Goal: Task Accomplishment & Management: Contribute content

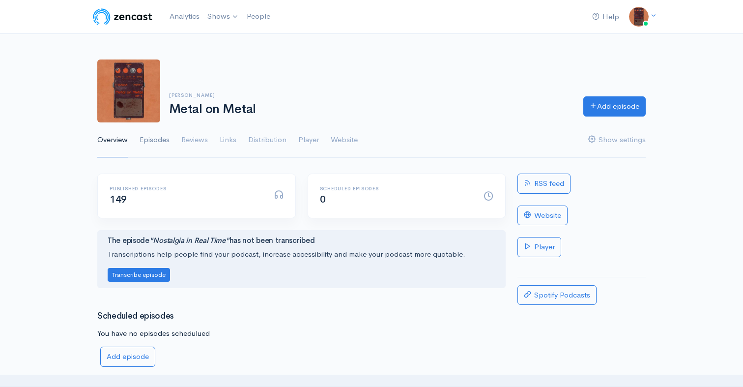
click at [164, 139] on link "Episodes" at bounding box center [154, 139] width 30 height 35
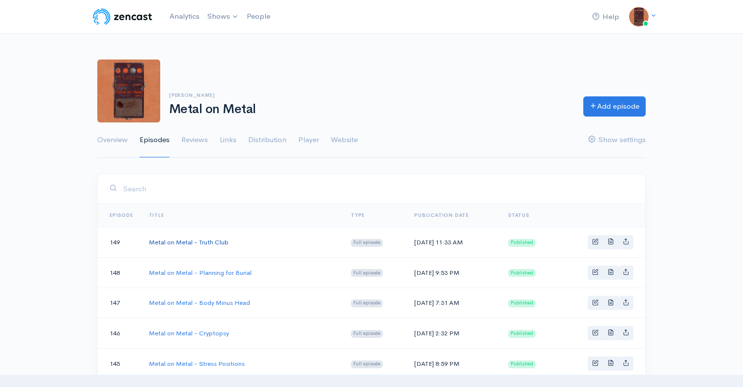
click at [222, 241] on link "Metal on Metal - Truth Club" at bounding box center [189, 242] width 80 height 8
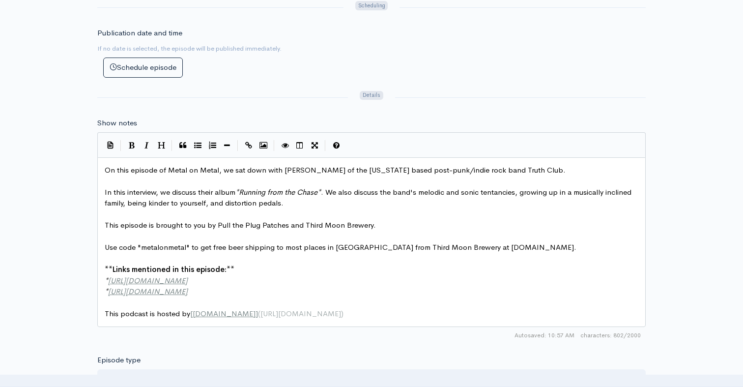
scroll to position [3, 0]
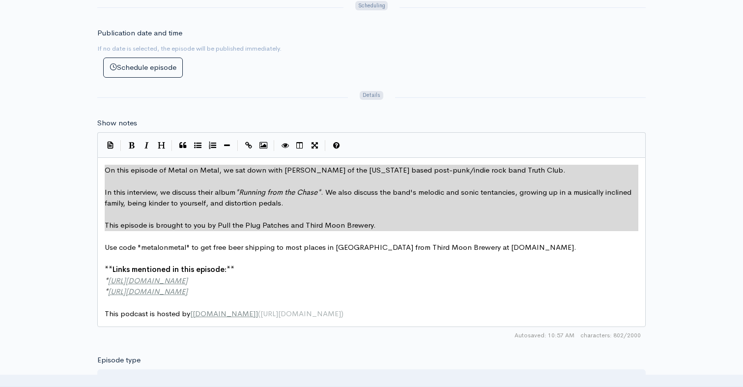
type textarea "On this episode of Metal on Metal, we sat down with [PERSON_NAME] of the [US_ST…"
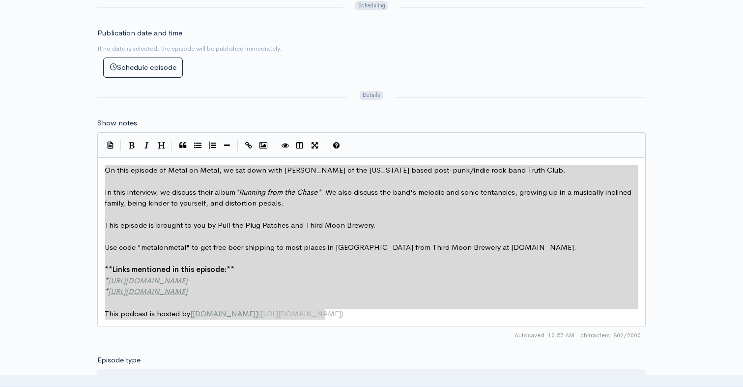
drag, startPoint x: 105, startPoint y: 167, endPoint x: 413, endPoint y: 345, distance: 355.6
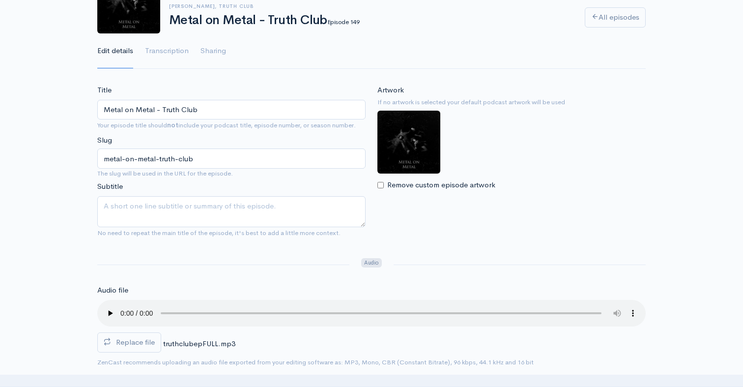
scroll to position [0, 0]
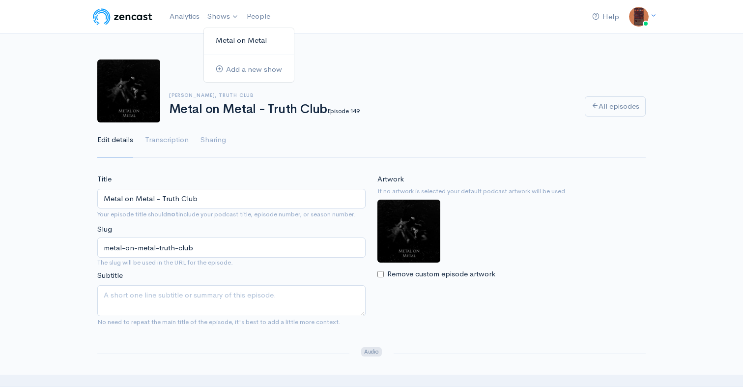
click at [218, 39] on link "Metal on Metal" at bounding box center [249, 40] width 90 height 17
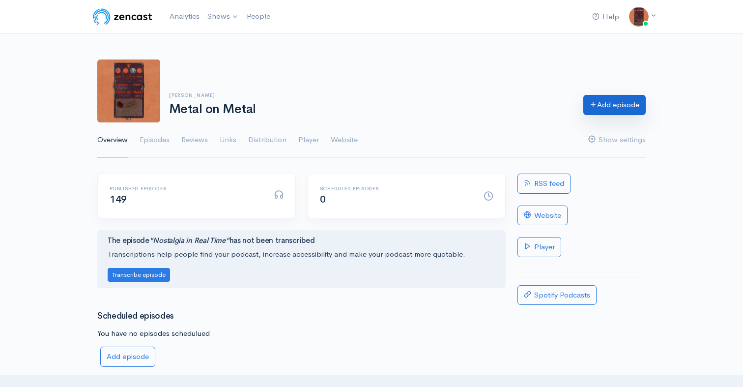
click at [621, 102] on link "Add episode" at bounding box center [614, 105] width 62 height 20
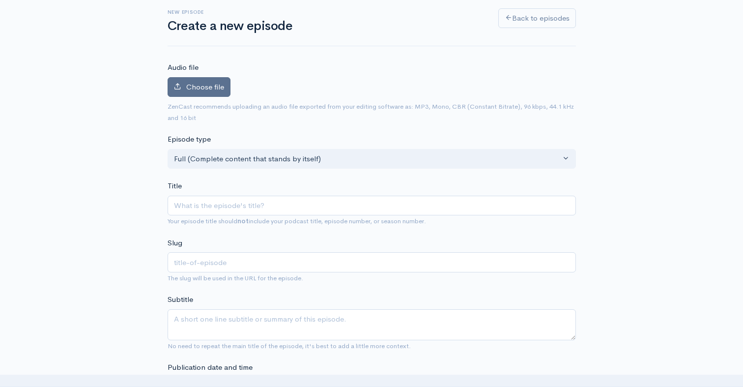
click at [199, 80] on label "Choose file" at bounding box center [198, 87] width 63 height 20
click at [0, 0] on input "Choose file" at bounding box center [0, 0] width 0 height 0
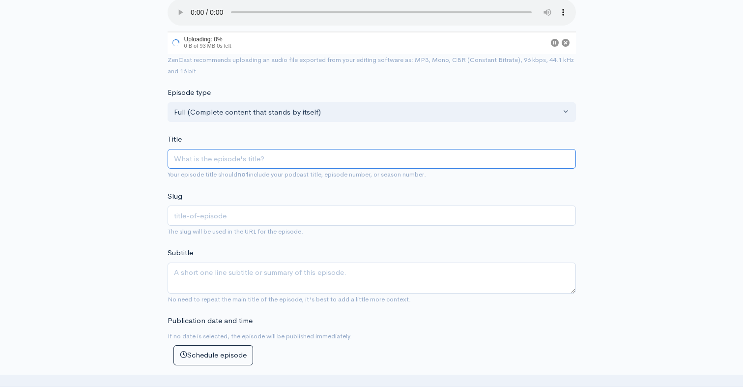
click at [361, 158] on input "Title" at bounding box center [371, 159] width 408 height 20
type input "M"
type input "m"
type input "Met"
type input "met"
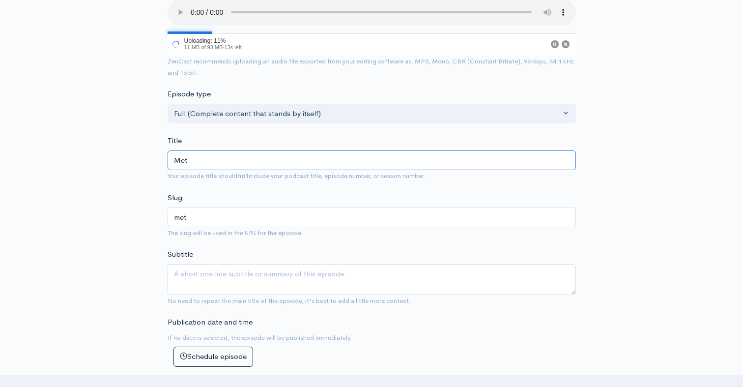
type input "Meta"
type input "meta"
type input "Metal"
type input "metal"
type input "Metal on"
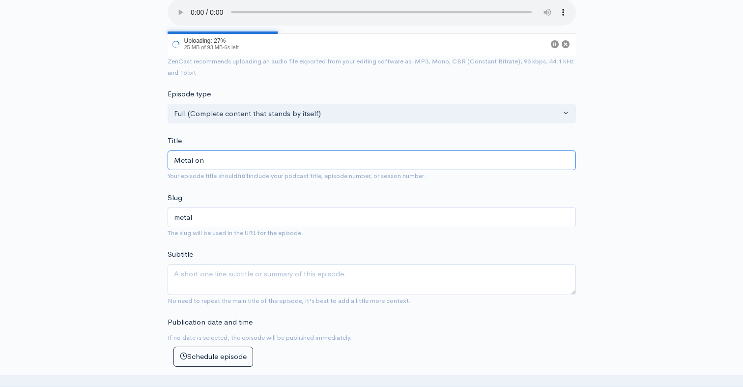
type input "metal-on"
type input "Metal on M"
type input "metal-on-m"
type input "Metal on Meta"
type input "metal-on-meta"
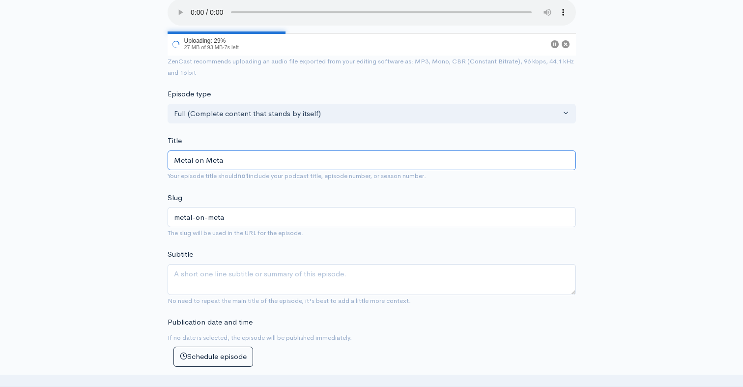
type input "Metal on Metal"
type input "metal-on-metal"
type input "Metal on Metal - D"
type input "metal-on-metal-d"
type input "Metal on Metal - De"
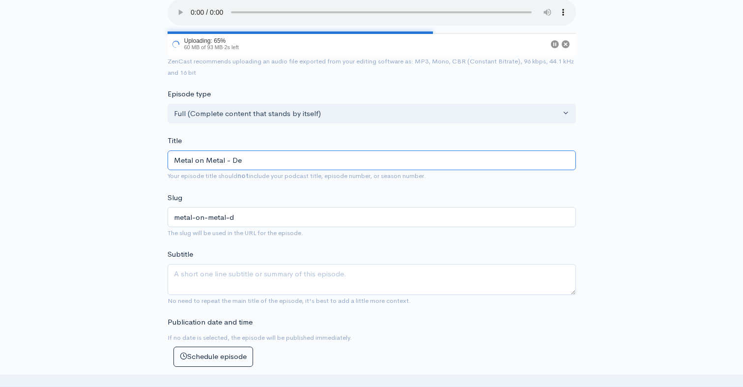
type input "metal-on-metal-de"
type input "Metal on Metal - Dea"
type input "metal-on-metal-dea"
type input "Metal on Metal - Deaf"
type input "metal-on-metal-deaf"
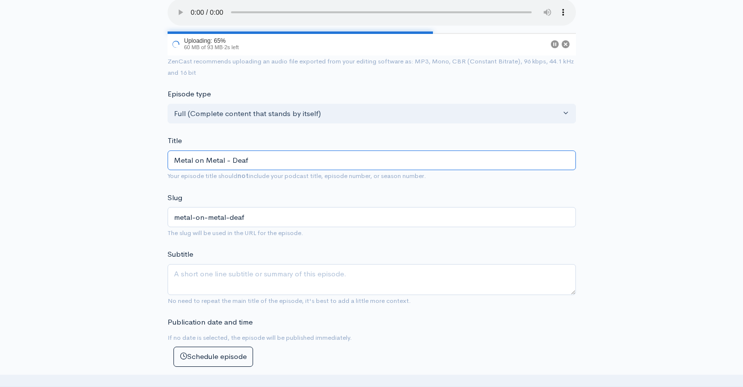
type input "Metal on Metal - Deaf C"
type input "metal-on-metal-deaf-c"
type input "Metal on Metal - Deaf Cl"
type input "metal-on-metal-deaf-cl"
type input "Metal on Metal - Deaf Clu"
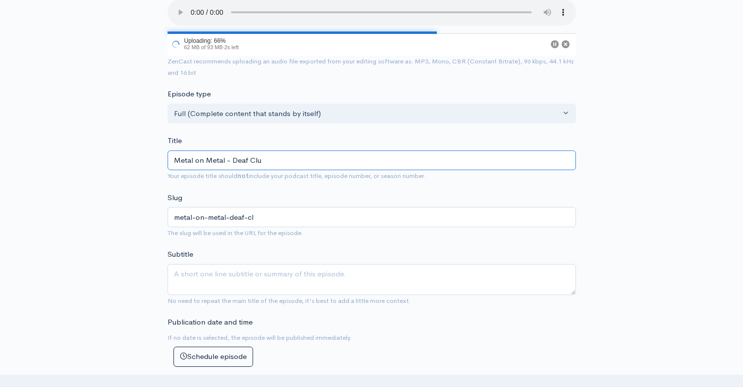
type input "metal-on-metal-deaf-clu"
type input "Metal on Metal - Deaf Club"
type input "metal-on-metal-deaf-club"
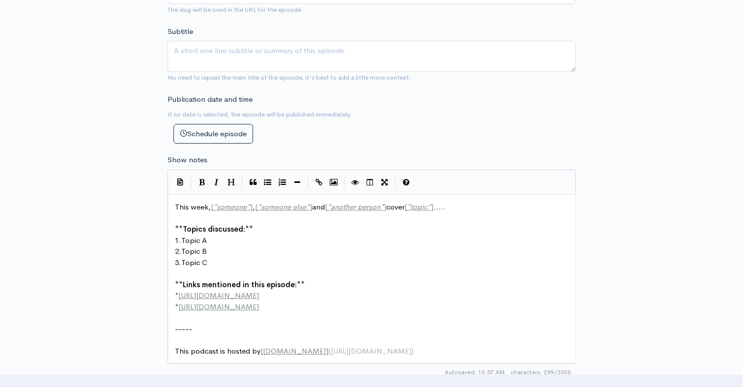
type input "Metal on Metal - Deaf Club"
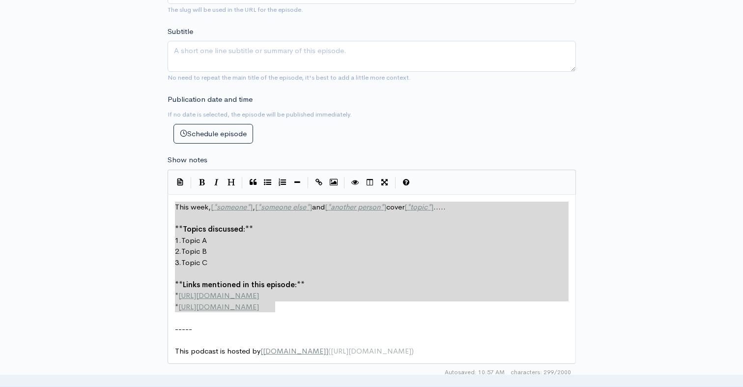
type textarea "This week, [*someone*], [*someone else*] and [*another person*] cover [*topic*]…"
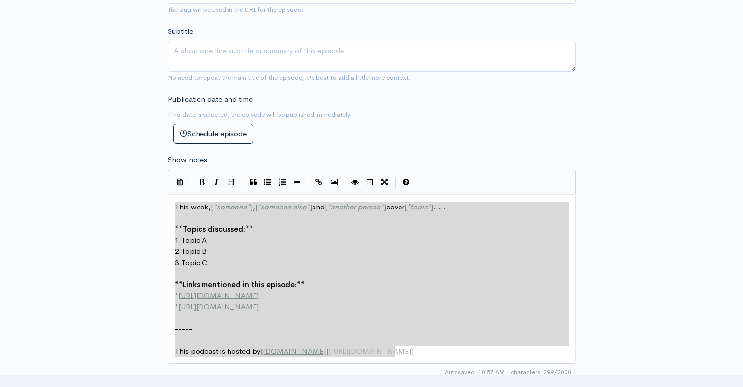
drag, startPoint x: 176, startPoint y: 211, endPoint x: 464, endPoint y: 374, distance: 330.6
paste textarea
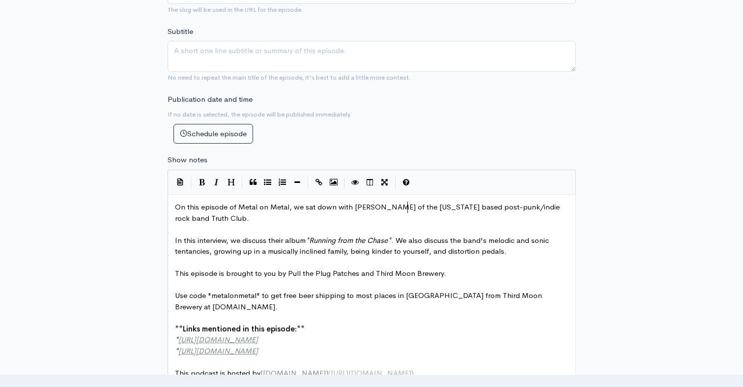
type textarea "[PERSON_NAME]"
drag, startPoint x: 407, startPoint y: 210, endPoint x: 353, endPoint y: 209, distance: 54.0
type textarea "[PERSON_NAME]"
type textarea "arson"
drag, startPoint x: 361, startPoint y: 217, endPoint x: 424, endPoint y: 209, distance: 63.8
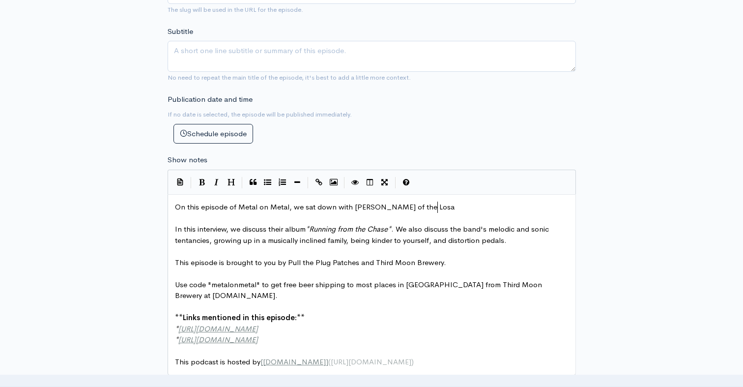
type textarea "Losa"
type textarea "Ca"
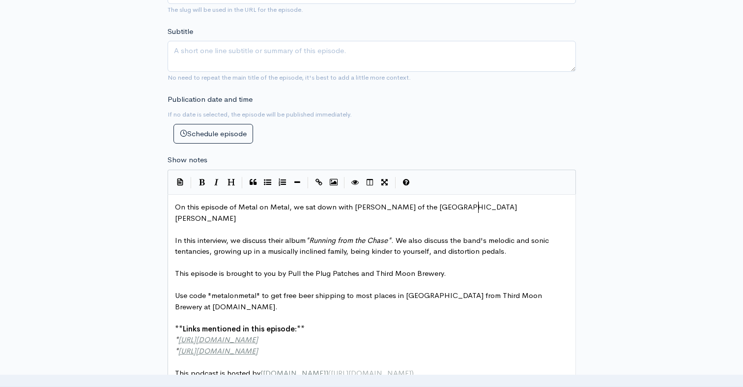
type textarea "[PERSON_NAME]"
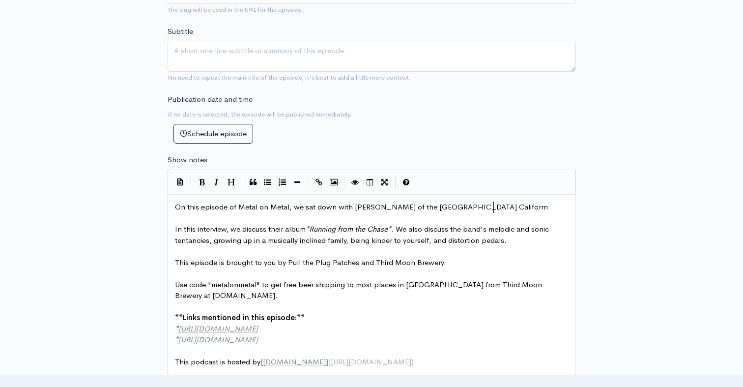
type textarea "liforrni"
type textarea "nia hardcore/."
type textarea "/"
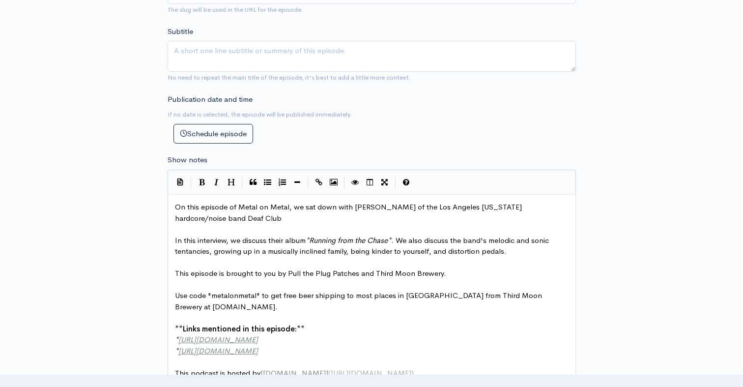
scroll to position [392, 0]
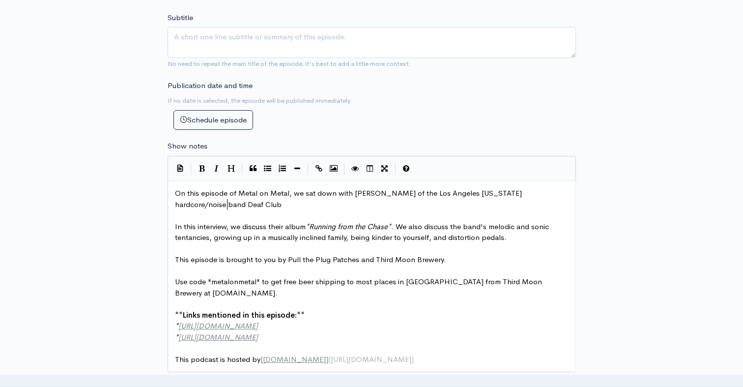
type textarea "noise band Deaf Club"
type textarea "."
click at [285, 226] on span "In this interview, we discuss their album * Running from the Chase * . We also …" at bounding box center [363, 232] width 376 height 21
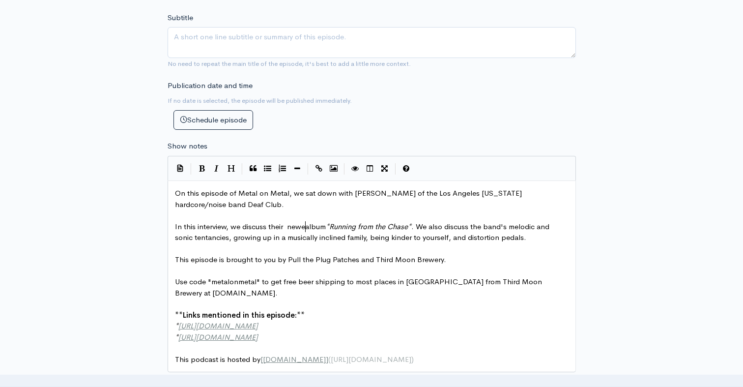
type textarea "newest"
type textarea "upcoming"
drag, startPoint x: 425, startPoint y: 226, endPoint x: 346, endPoint y: 225, distance: 79.1
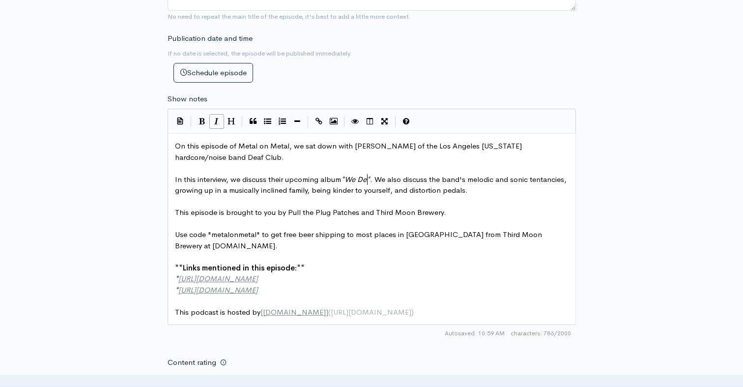
scroll to position [439, 0]
type textarea "We Den"
type textarea "mea"
type textarea "and a Permanent D"
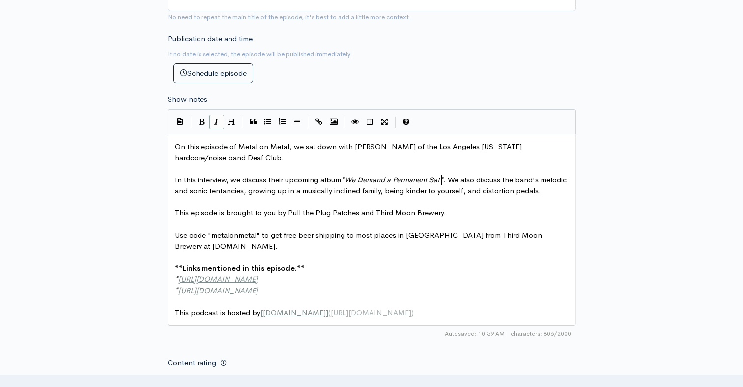
type textarea "Sate"
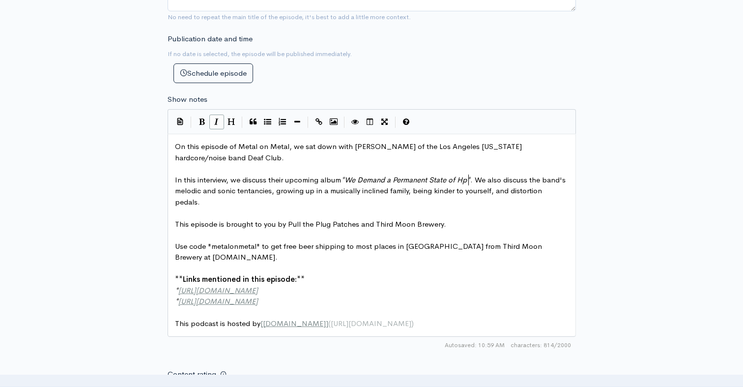
type textarea "[PERSON_NAME] of Hpa"
type textarea "apiness"
click at [471, 181] on span "We Demand a Permanent State of Hapiness" at bounding box center [415, 179] width 143 height 9
type textarea "p"
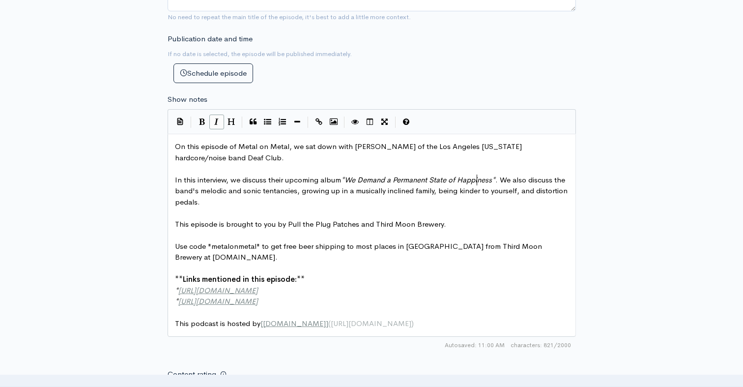
scroll to position [3, 4]
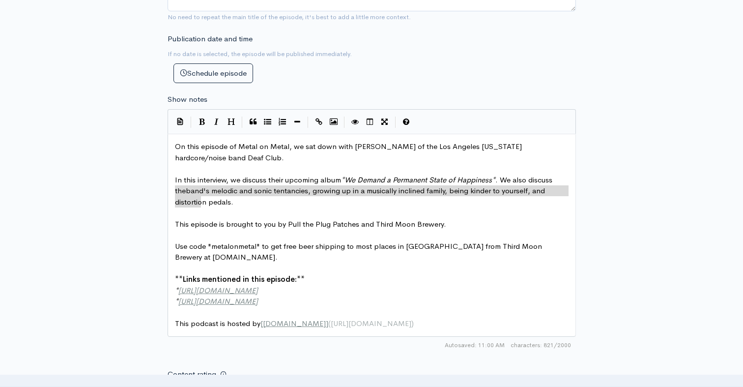
drag, startPoint x: 203, startPoint y: 201, endPoint x: 185, endPoint y: 194, distance: 19.6
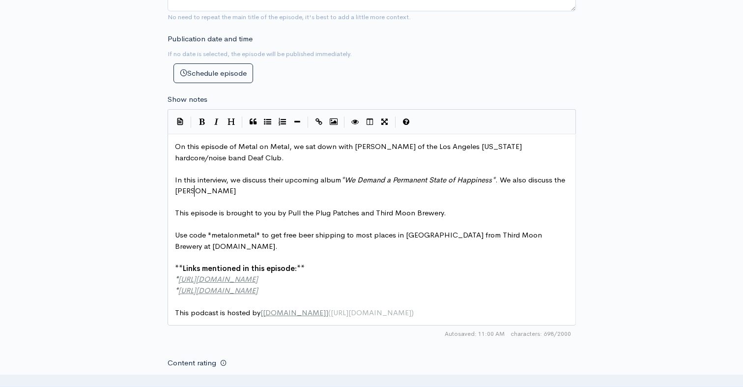
scroll to position [3, 19]
type textarea "[PERSON_NAME]'s past projects, Three one"
type textarea "One G, pop music,"
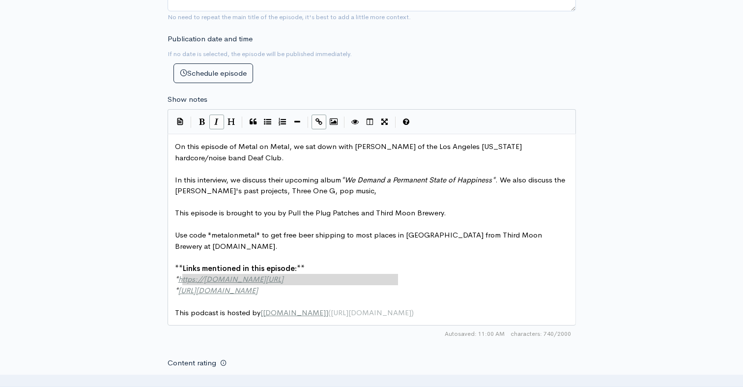
type textarea "[URL][DOMAIN_NAME]"
drag, startPoint x: 405, startPoint y: 277, endPoint x: 180, endPoint y: 277, distance: 224.9
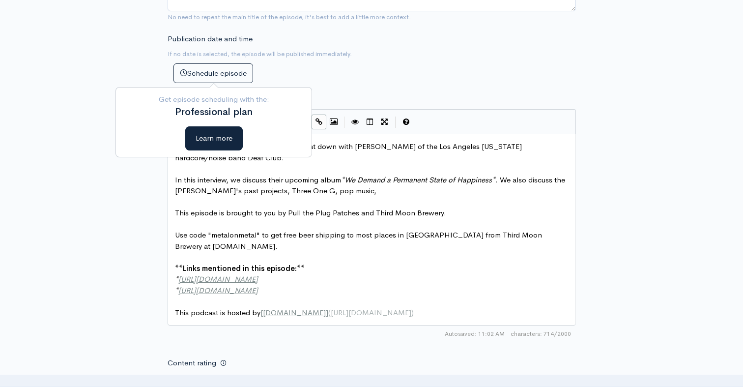
scroll to position [451, 0]
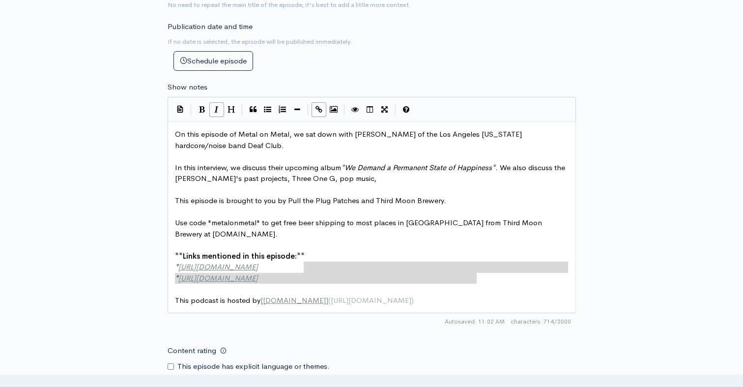
type textarea "*[URL][DOMAIN_NAME]"
drag, startPoint x: 482, startPoint y: 282, endPoint x: 261, endPoint y: 273, distance: 221.2
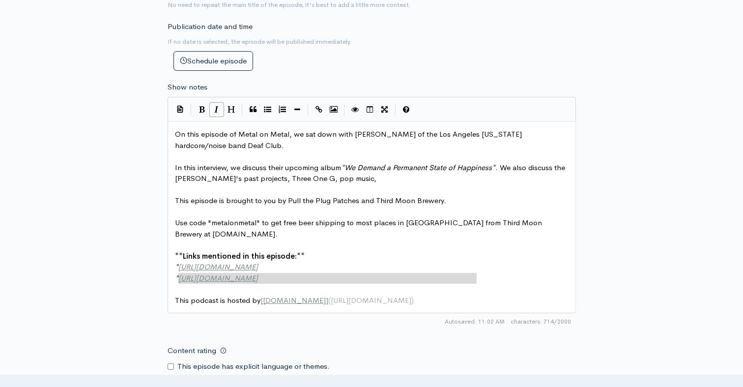
drag, startPoint x: 490, startPoint y: 277, endPoint x: 180, endPoint y: 281, distance: 310.4
type textarea "x"
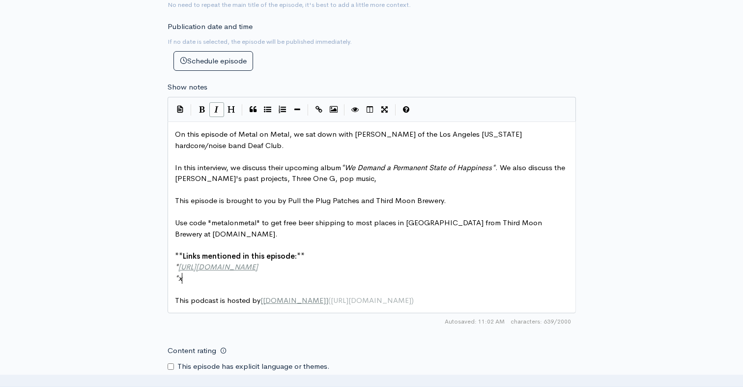
scroll to position [3, 3]
paste textarea
click at [369, 151] on pre "​" at bounding box center [371, 156] width 397 height 11
click at [344, 182] on pre "In this interview, we discuss their upcoming album * We Demand a Permanent Stat…" at bounding box center [371, 173] width 397 height 22
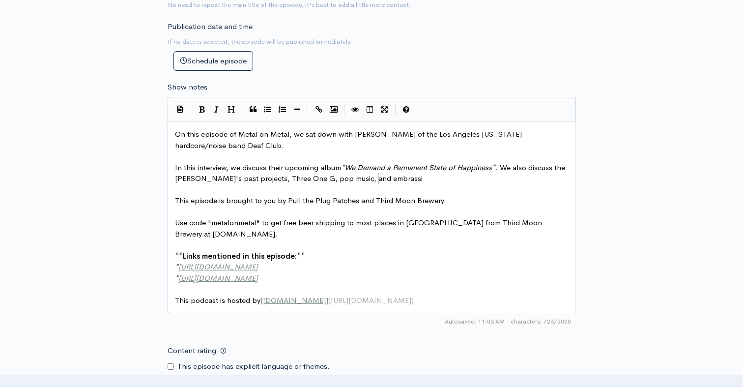
type textarea "and embrassing"
type textarea "cu"
type textarea "ing annoying sounds."
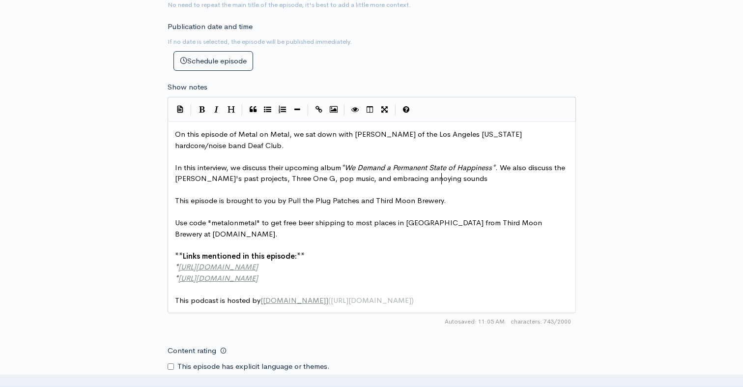
scroll to position [3, 72]
drag, startPoint x: 446, startPoint y: 179, endPoint x: 350, endPoint y: 181, distance: 96.3
type textarea "crossing he"
type textarea "int"
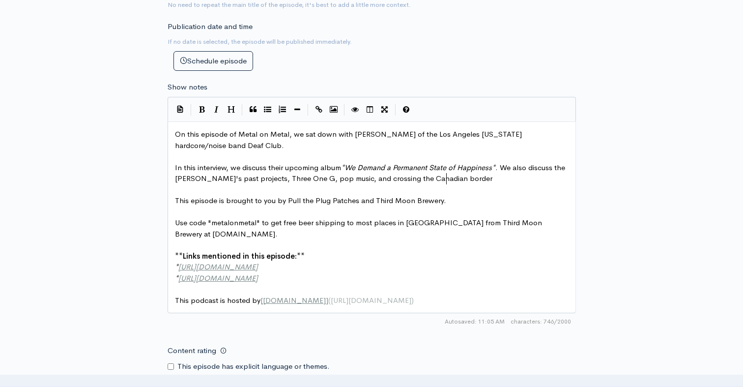
type textarea "the Canadian border."
type textarea "[GEOGRAPHIC_DATA]"
drag, startPoint x: 463, startPoint y: 136, endPoint x: 423, endPoint y: 136, distance: 39.8
type textarea "based"
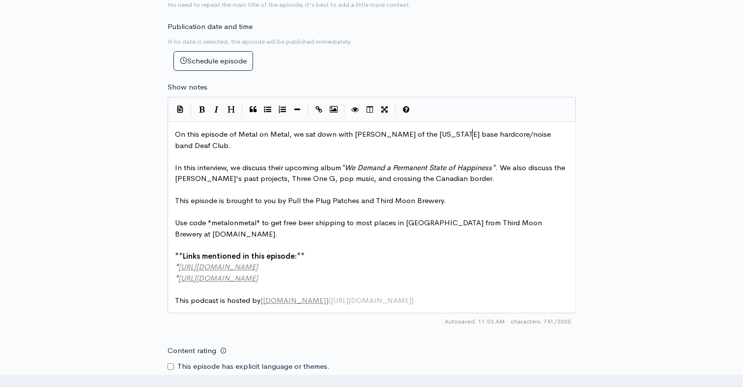
scroll to position [3, 22]
click at [566, 170] on span "In this interview, we discuss their upcoming album * We Demand a Permanent Stat…" at bounding box center [371, 173] width 392 height 21
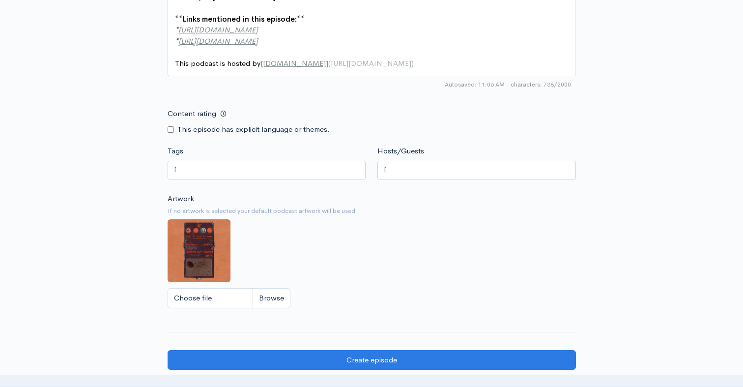
scroll to position [696, 0]
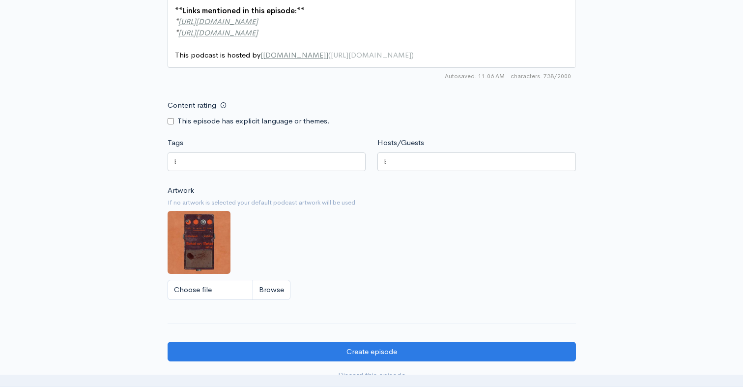
click at [259, 164] on div at bounding box center [266, 161] width 198 height 19
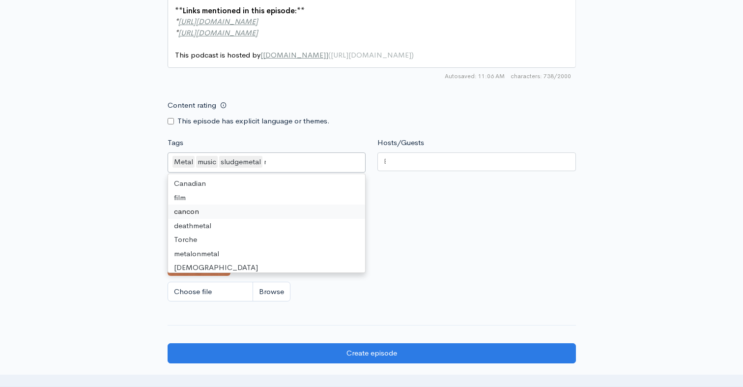
scroll to position [0, 8]
type input "noi"
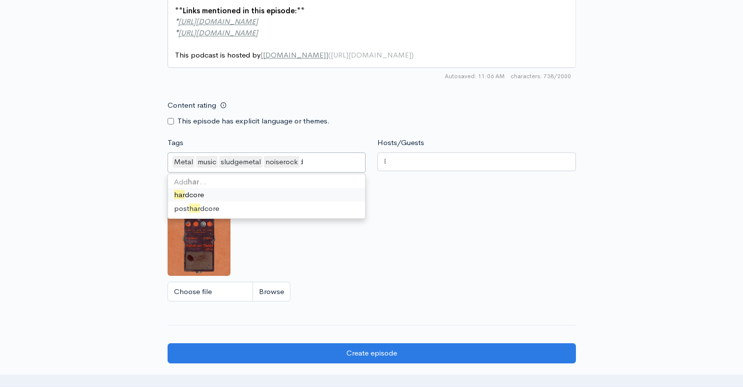
type input "hardc"
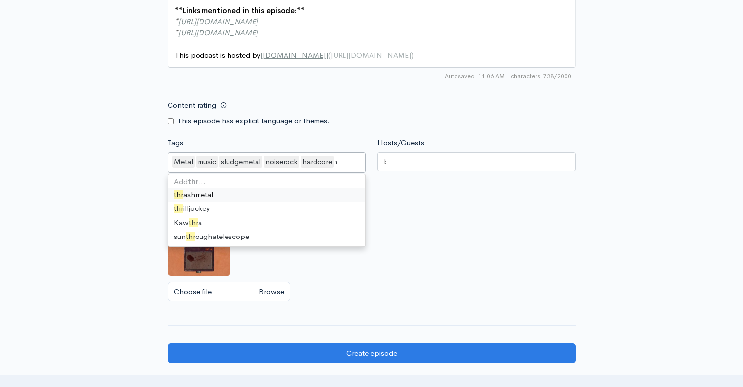
scroll to position [0, 4]
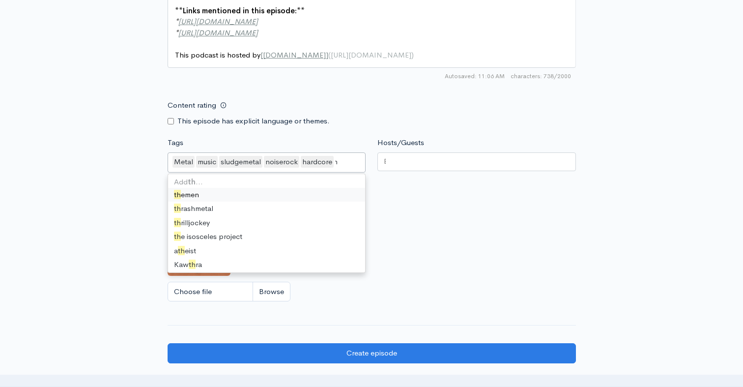
type input "t"
click at [391, 163] on div at bounding box center [476, 161] width 198 height 19
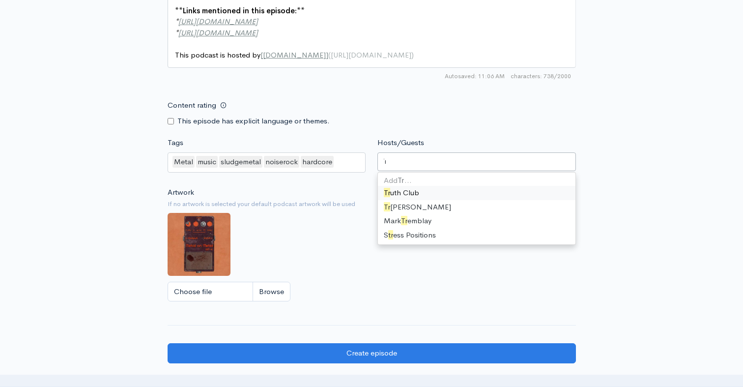
type input "T"
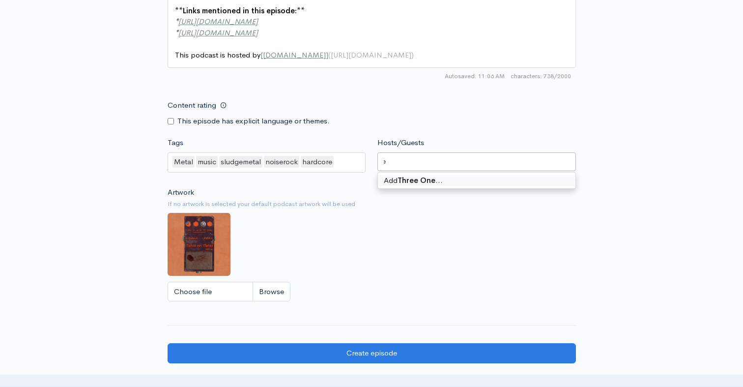
type input "Three One G"
type input "[PERSON_NAME]"
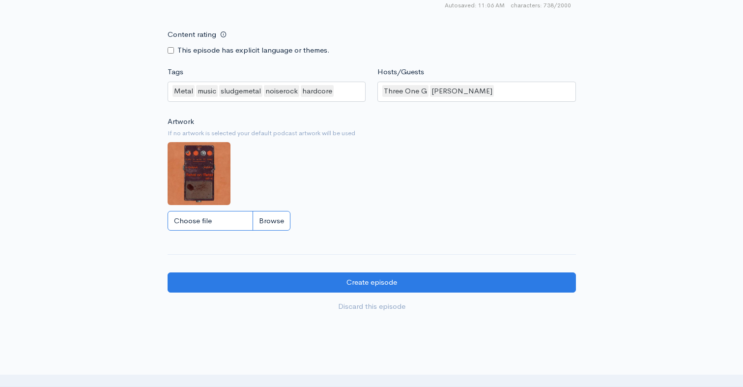
click at [231, 219] on input "Choose file" at bounding box center [228, 221] width 123 height 20
type input "C:\fakepath\Deaf Club - Zencast.jpg"
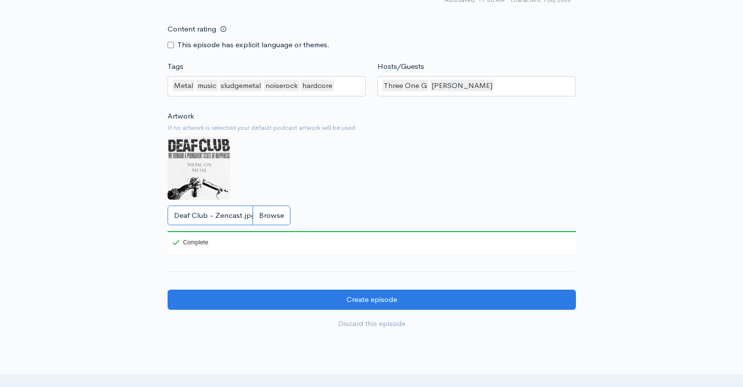
scroll to position [806, 0]
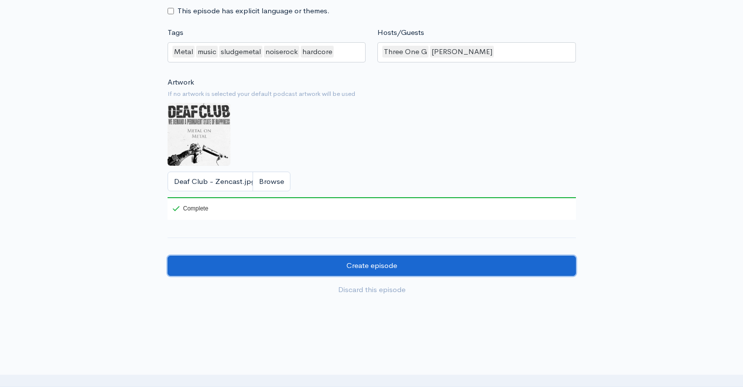
click at [379, 266] on input "Create episode" at bounding box center [371, 265] width 408 height 20
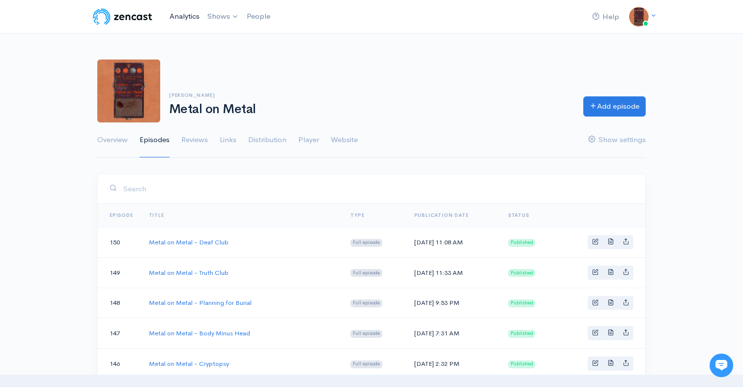
click at [194, 22] on link "Analytics" at bounding box center [185, 16] width 38 height 21
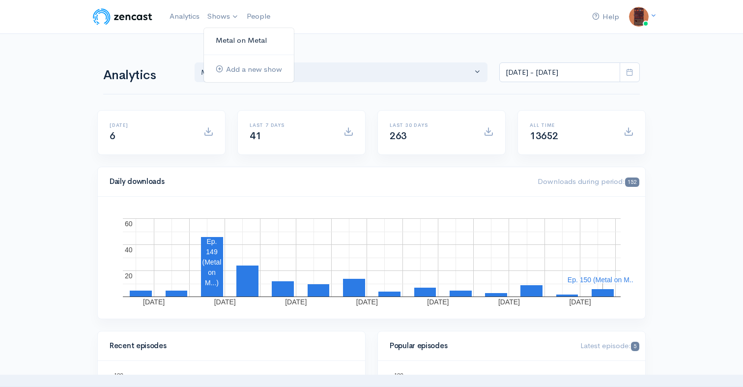
click at [222, 39] on link "Metal on Metal" at bounding box center [249, 40] width 90 height 17
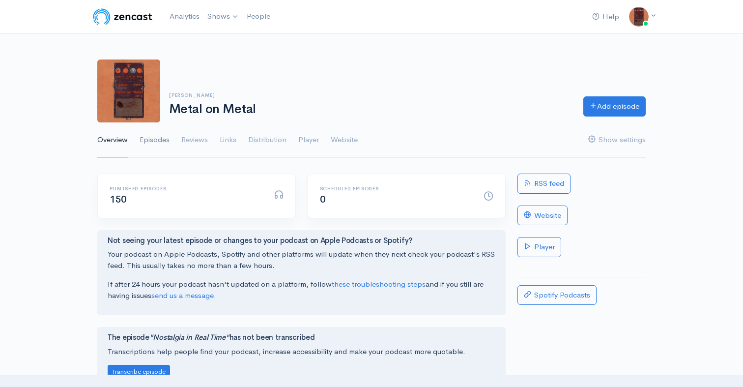
click at [154, 143] on link "Episodes" at bounding box center [154, 139] width 30 height 35
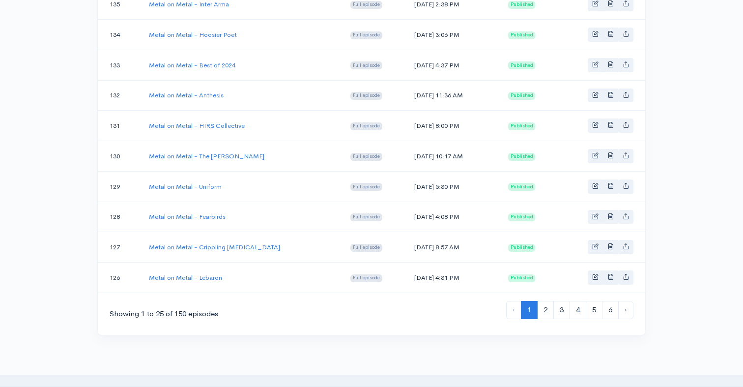
scroll to position [751, 0]
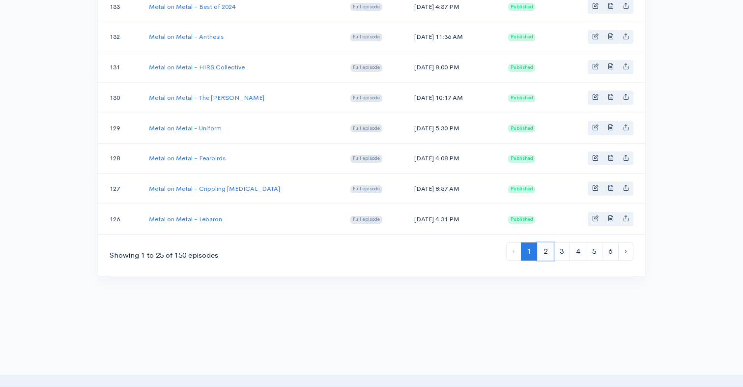
click at [540, 252] on link "2" at bounding box center [545, 251] width 17 height 18
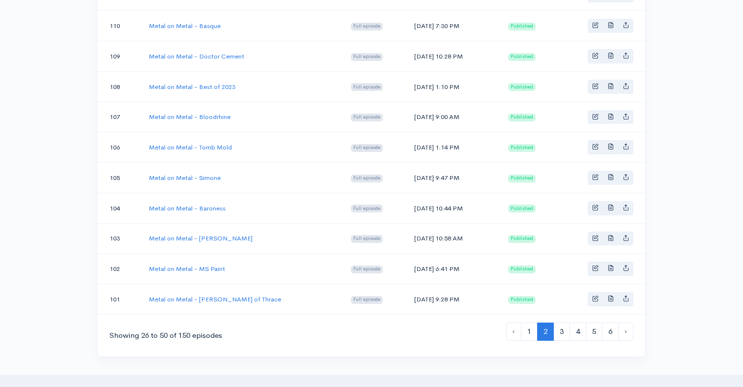
scroll to position [690, 0]
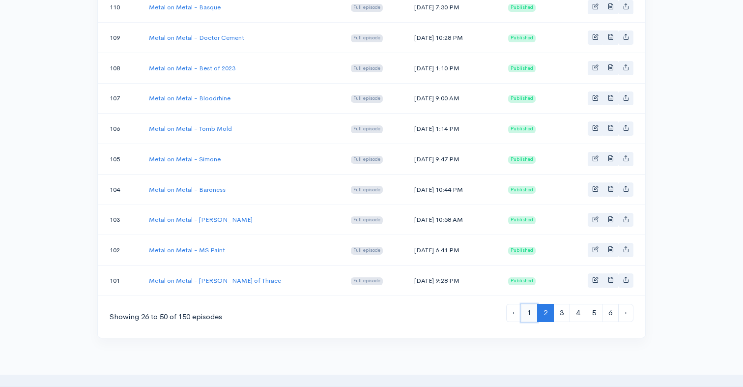
click at [528, 305] on link "1" at bounding box center [529, 313] width 17 height 18
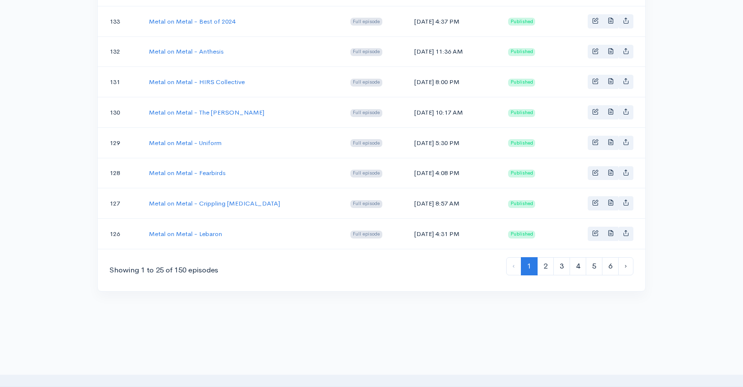
scroll to position [725, 0]
